Goal: Navigation & Orientation: Find specific page/section

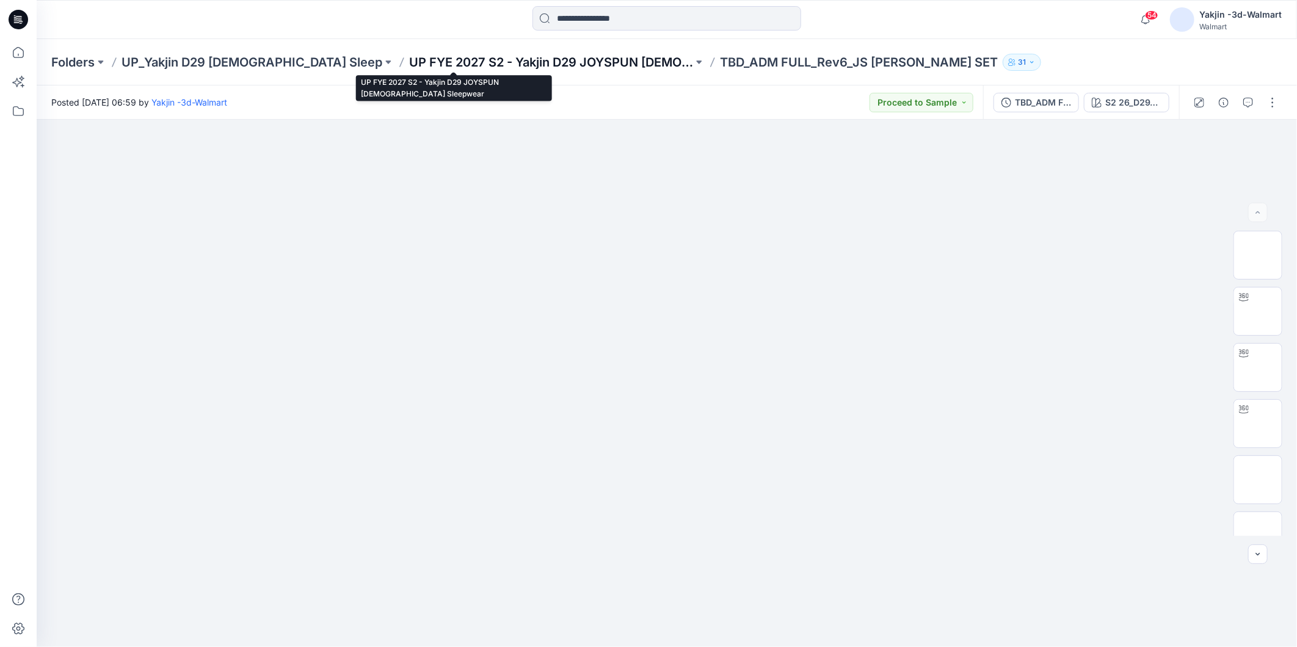
click at [574, 59] on p "UP FYE 2027 S2 - Yakjin D29 JOYSPUN [DEMOGRAPHIC_DATA] Sleepwear" at bounding box center [551, 62] width 284 height 17
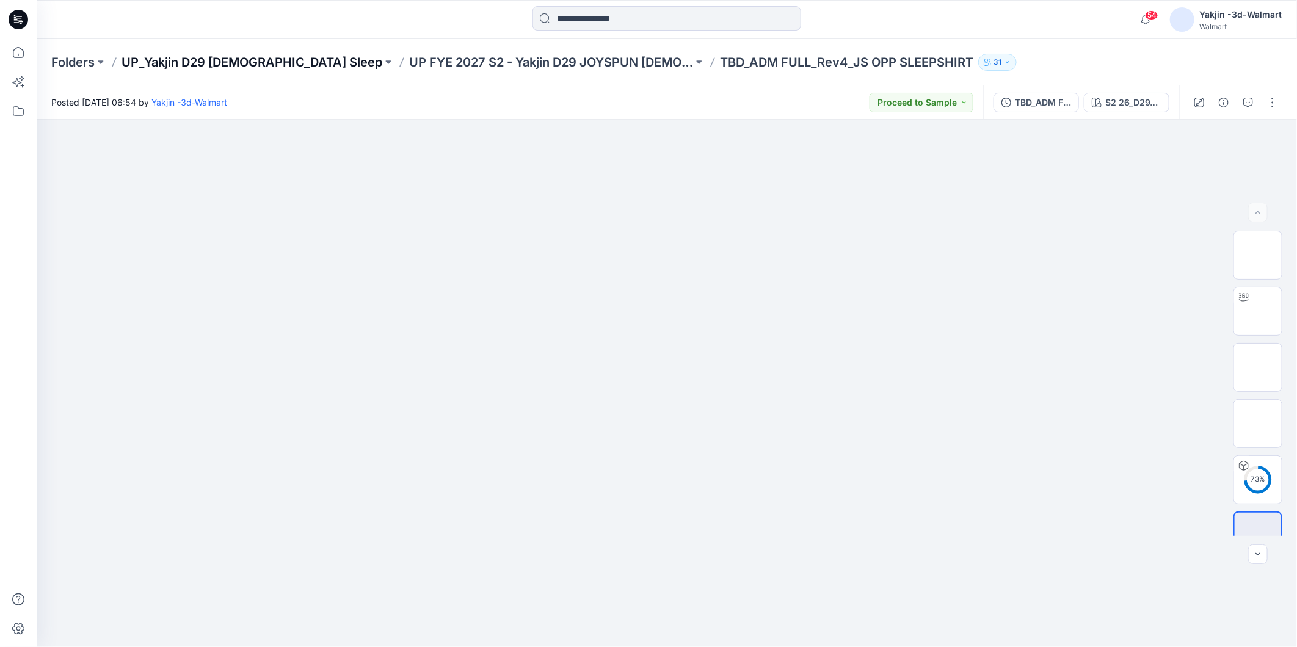
click at [239, 68] on p "UP_Yakjin D29 [DEMOGRAPHIC_DATA] Sleep" at bounding box center [251, 62] width 261 height 17
